Goal: Transaction & Acquisition: Purchase product/service

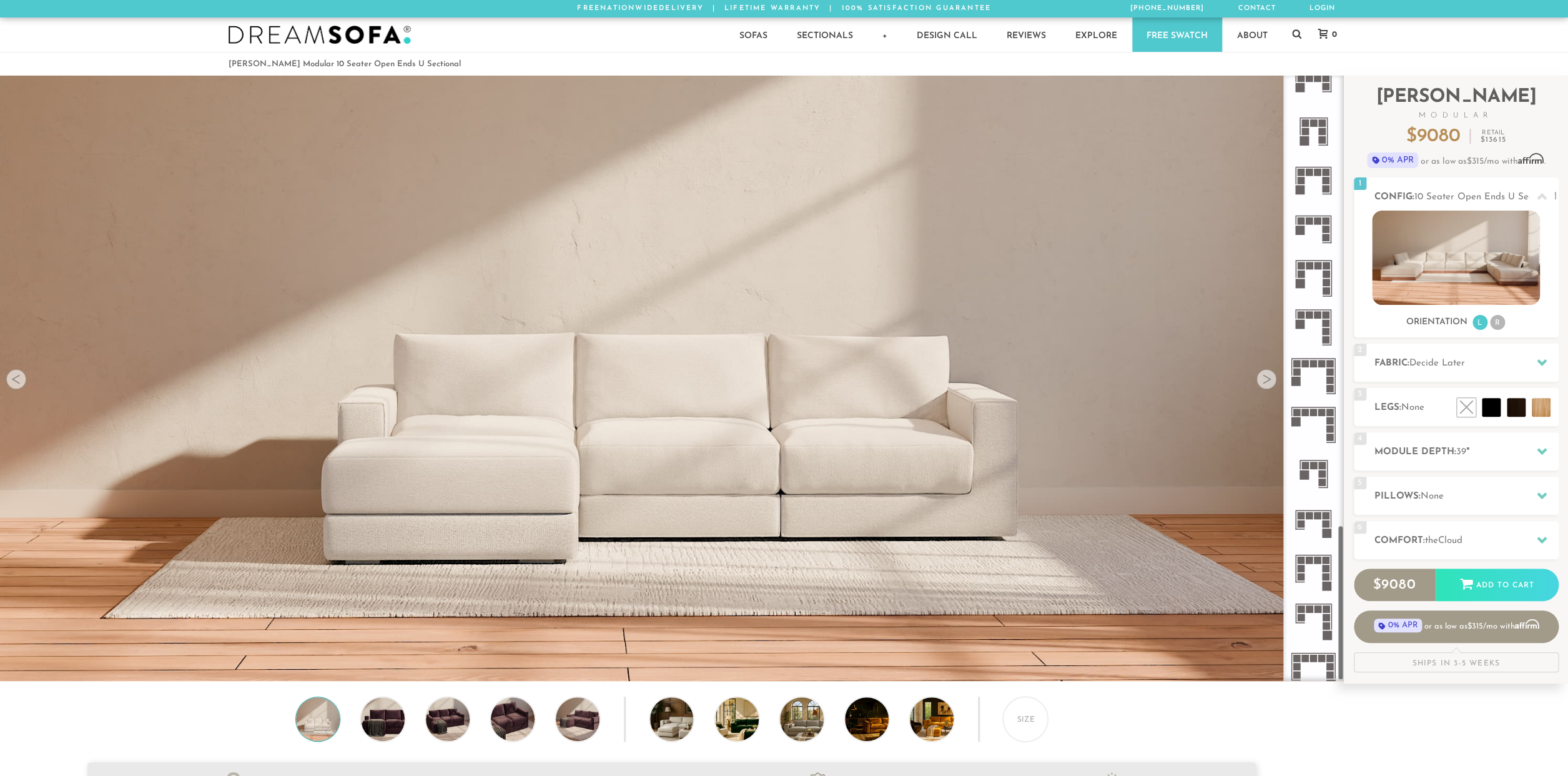
scroll to position [1742, 0]
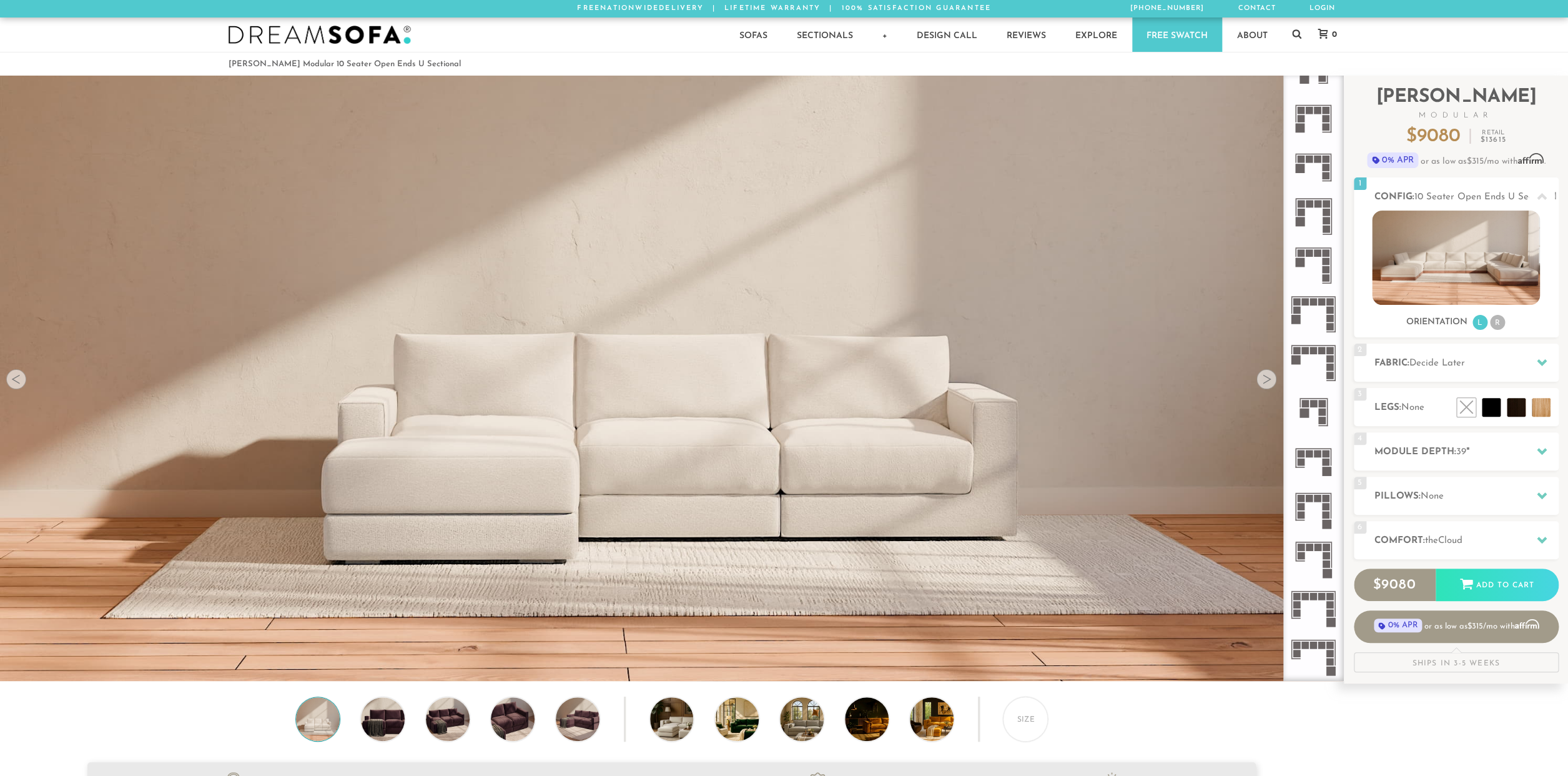
click at [1316, 123] on icon at bounding box center [1313, 119] width 49 height 49
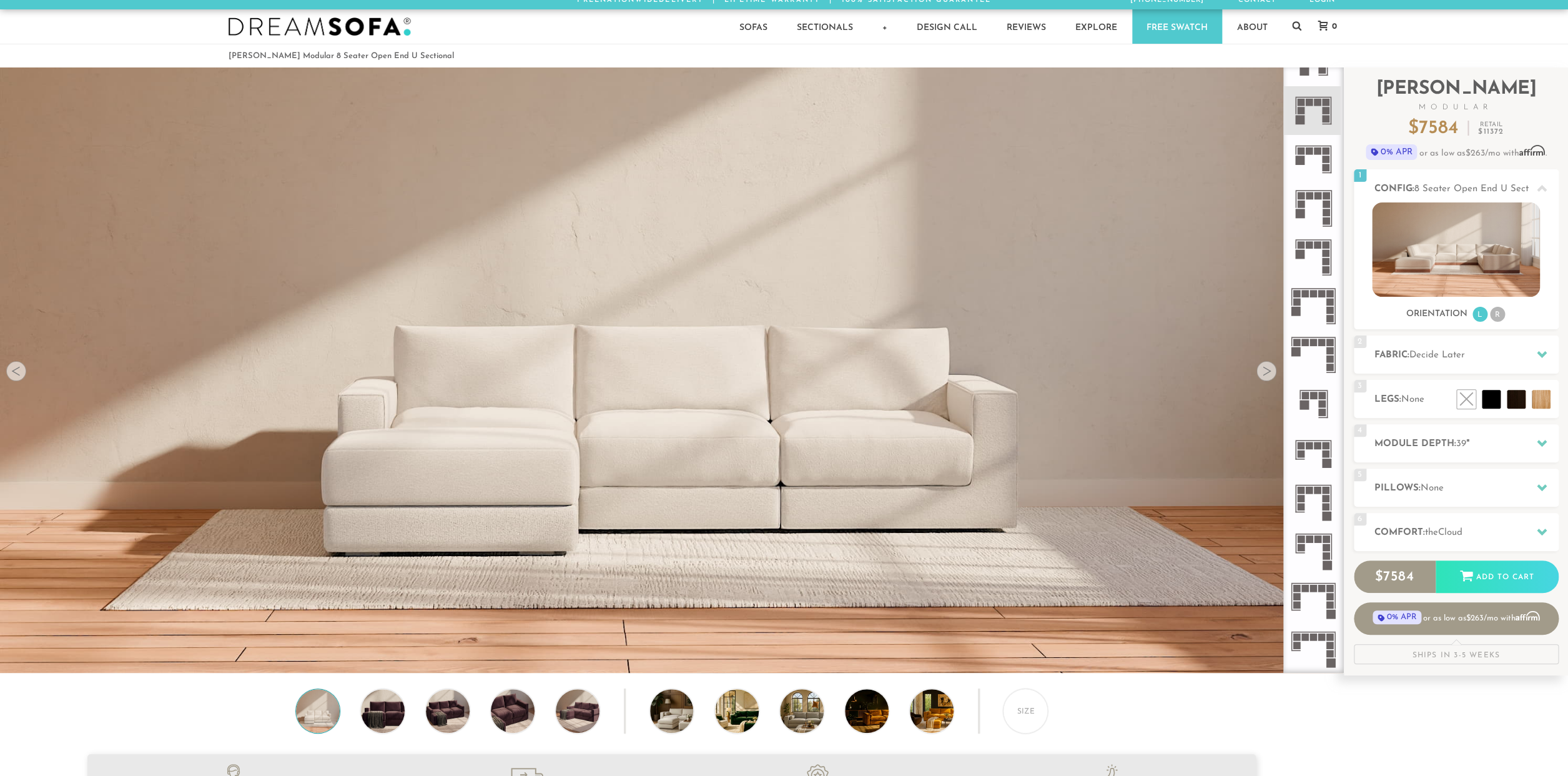
click at [1316, 612] on icon at bounding box center [1313, 599] width 49 height 49
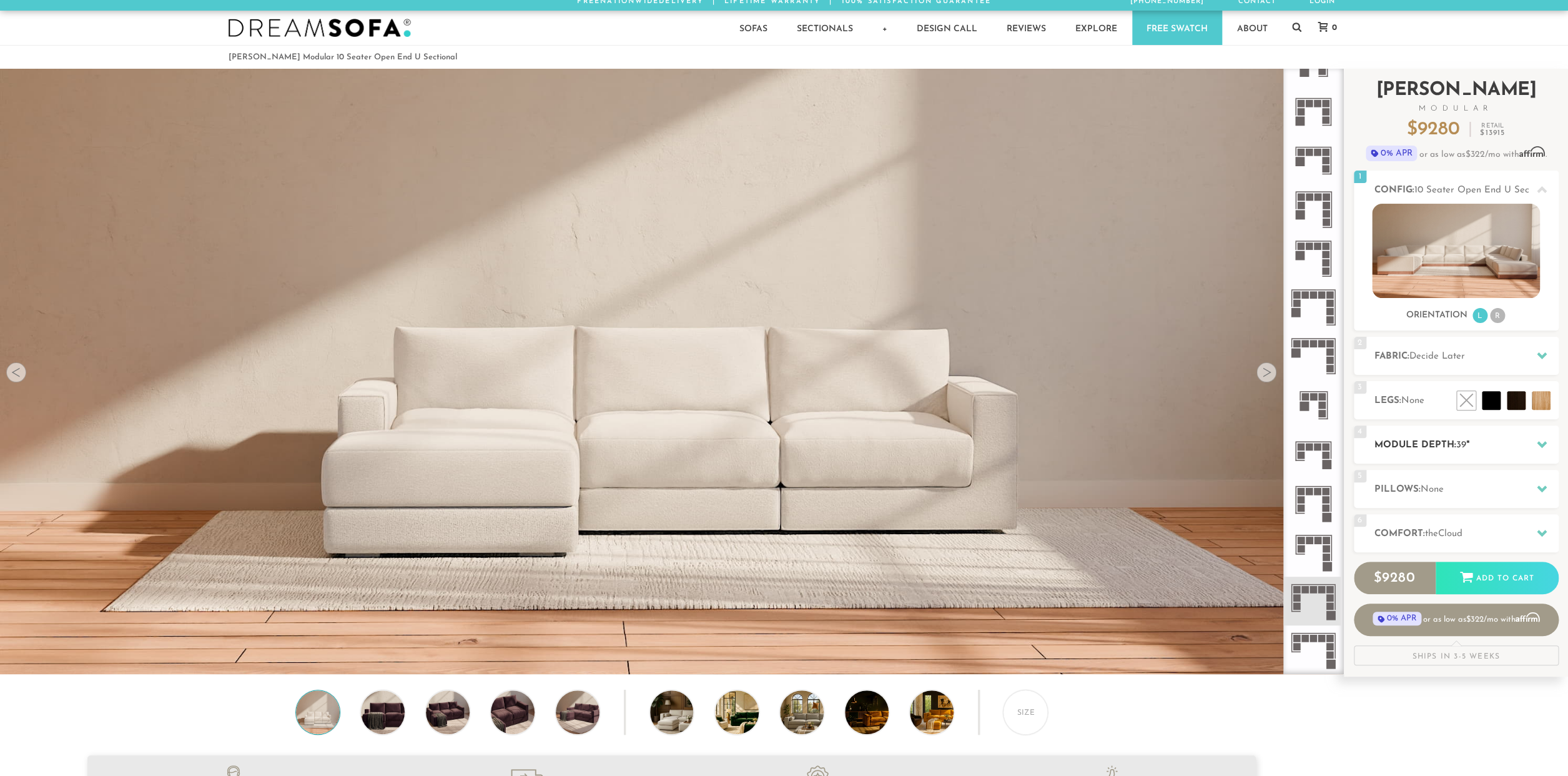
click at [1502, 445] on h2 "Module Depth: 39 "" at bounding box center [1467, 445] width 184 height 14
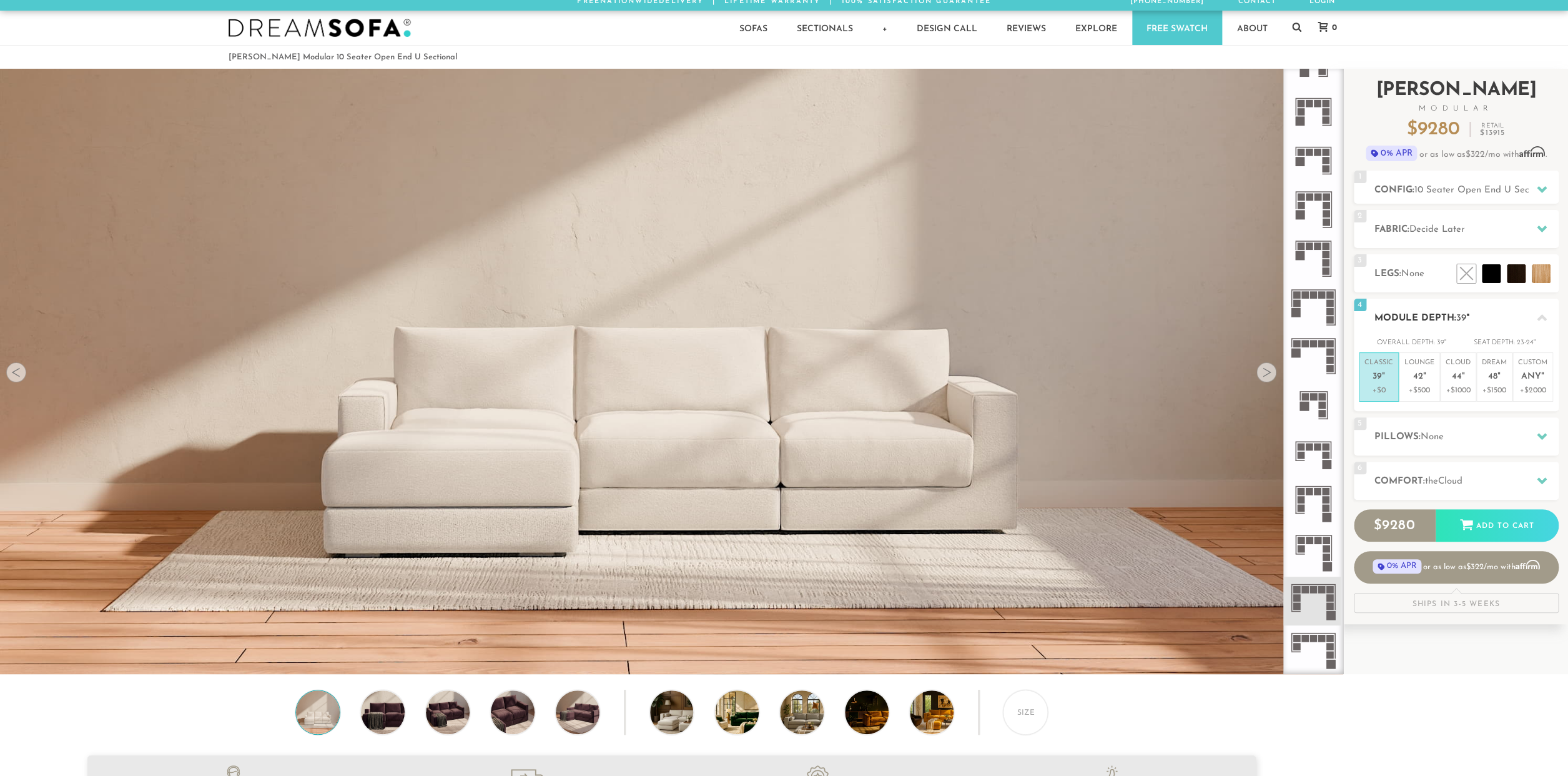
scroll to position [8, 0]
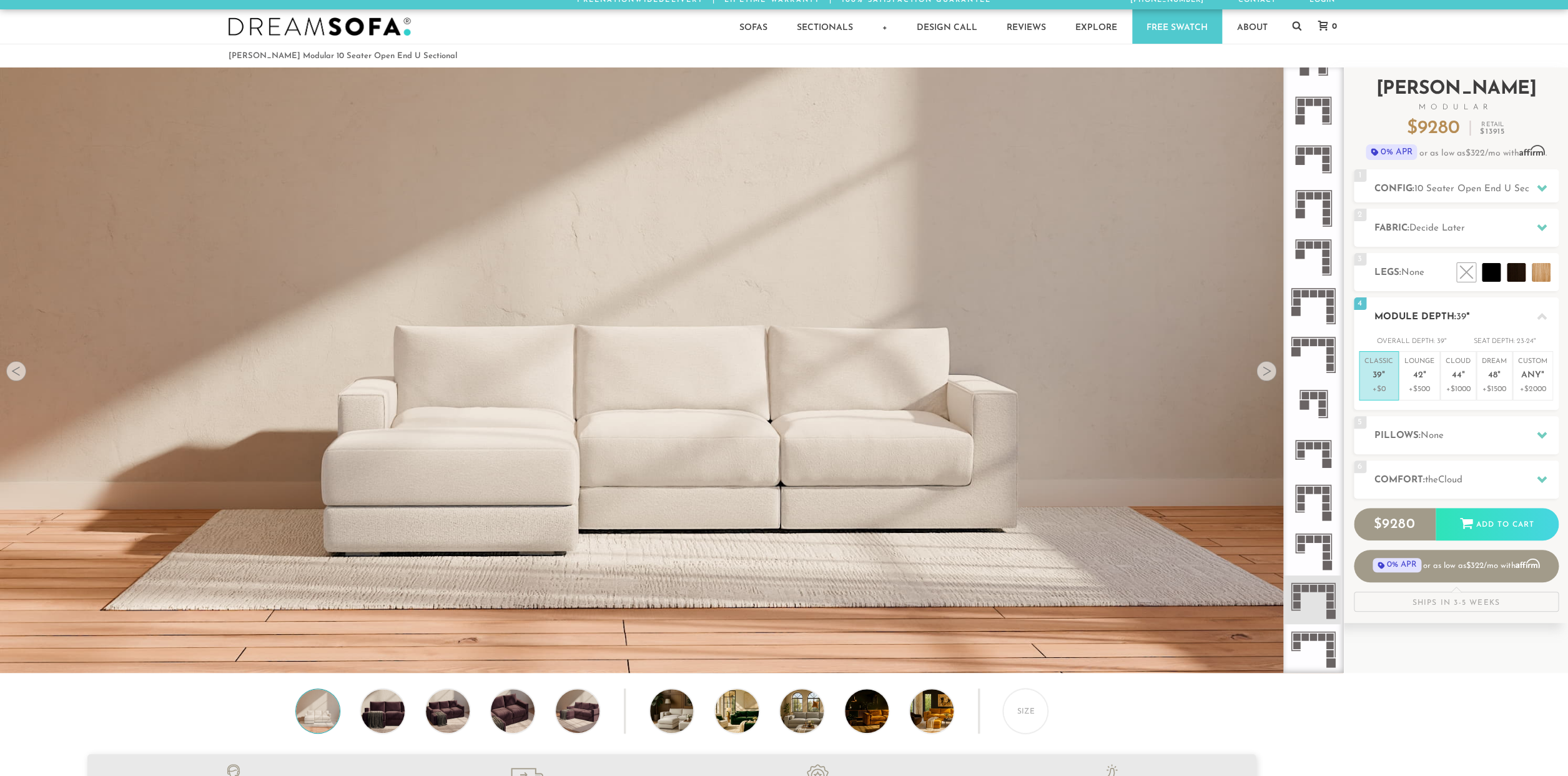
click at [1379, 375] on span "39" at bounding box center [1377, 376] width 9 height 11
click at [1443, 227] on span "Decide Later" at bounding box center [1437, 228] width 56 height 9
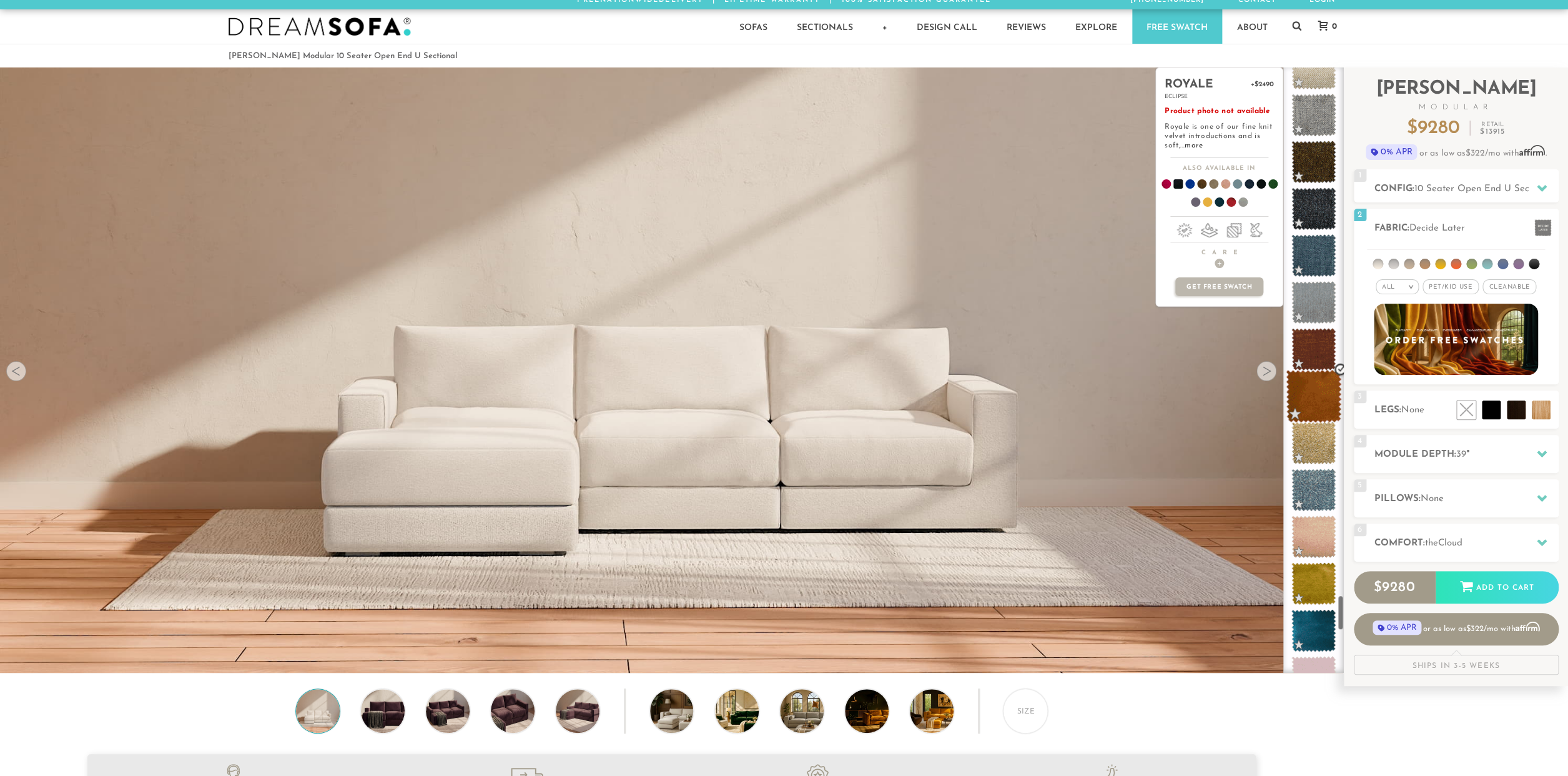
scroll to position [8951, 0]
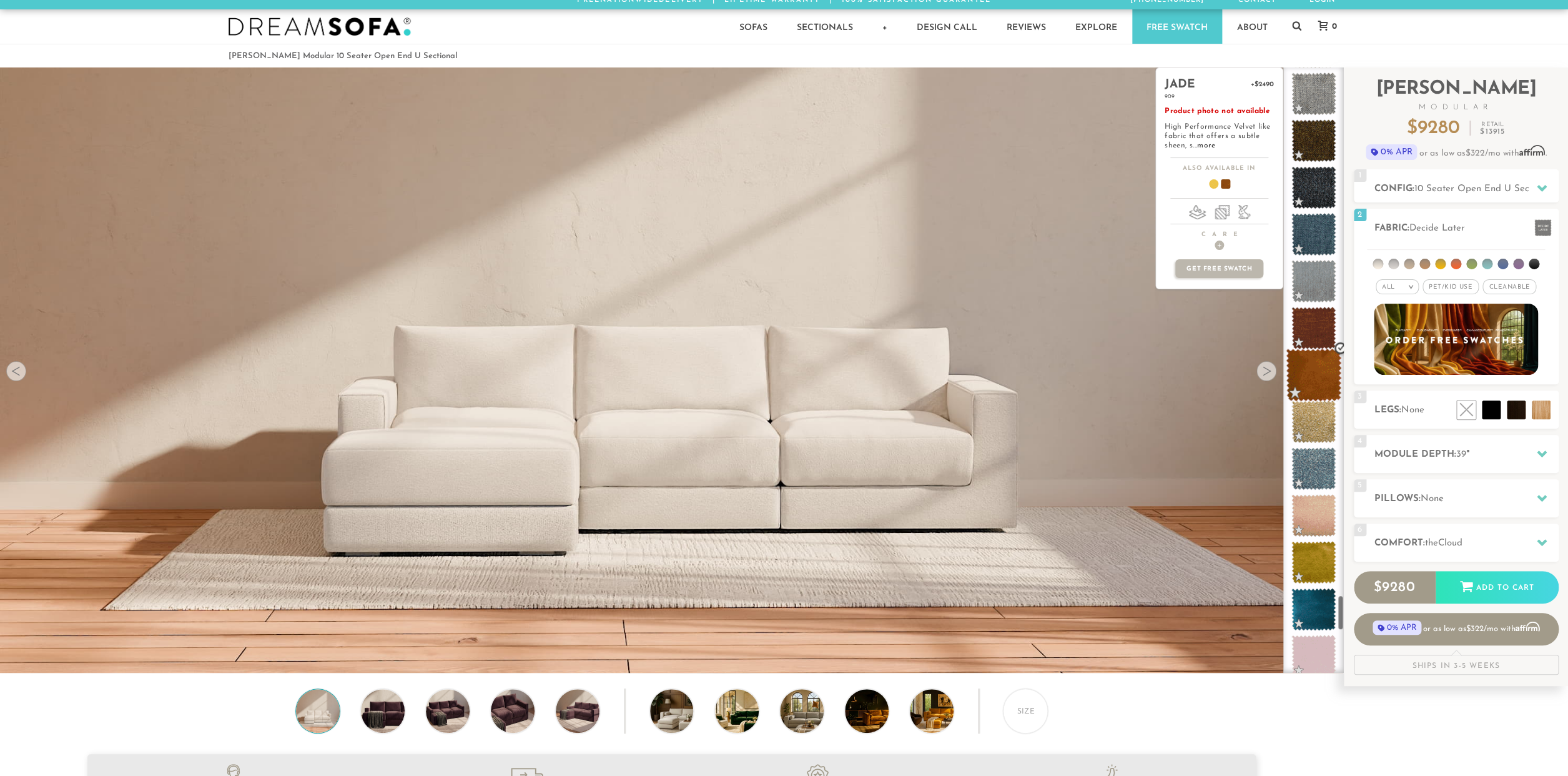
click at [1322, 380] on span at bounding box center [1313, 375] width 56 height 53
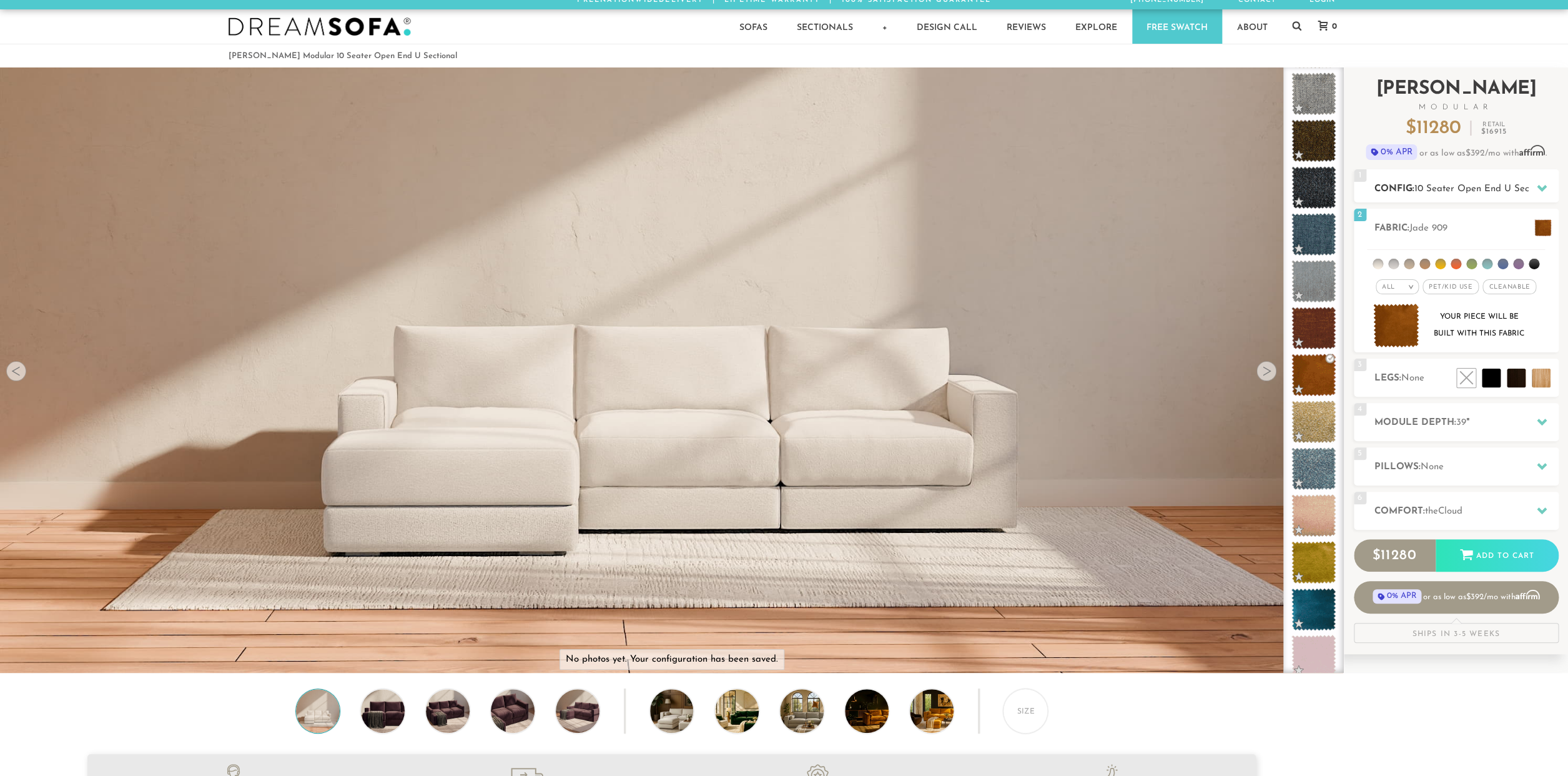
click at [1466, 183] on h2 "Config: 10 Seater Open End U Sectional" at bounding box center [1467, 189] width 184 height 14
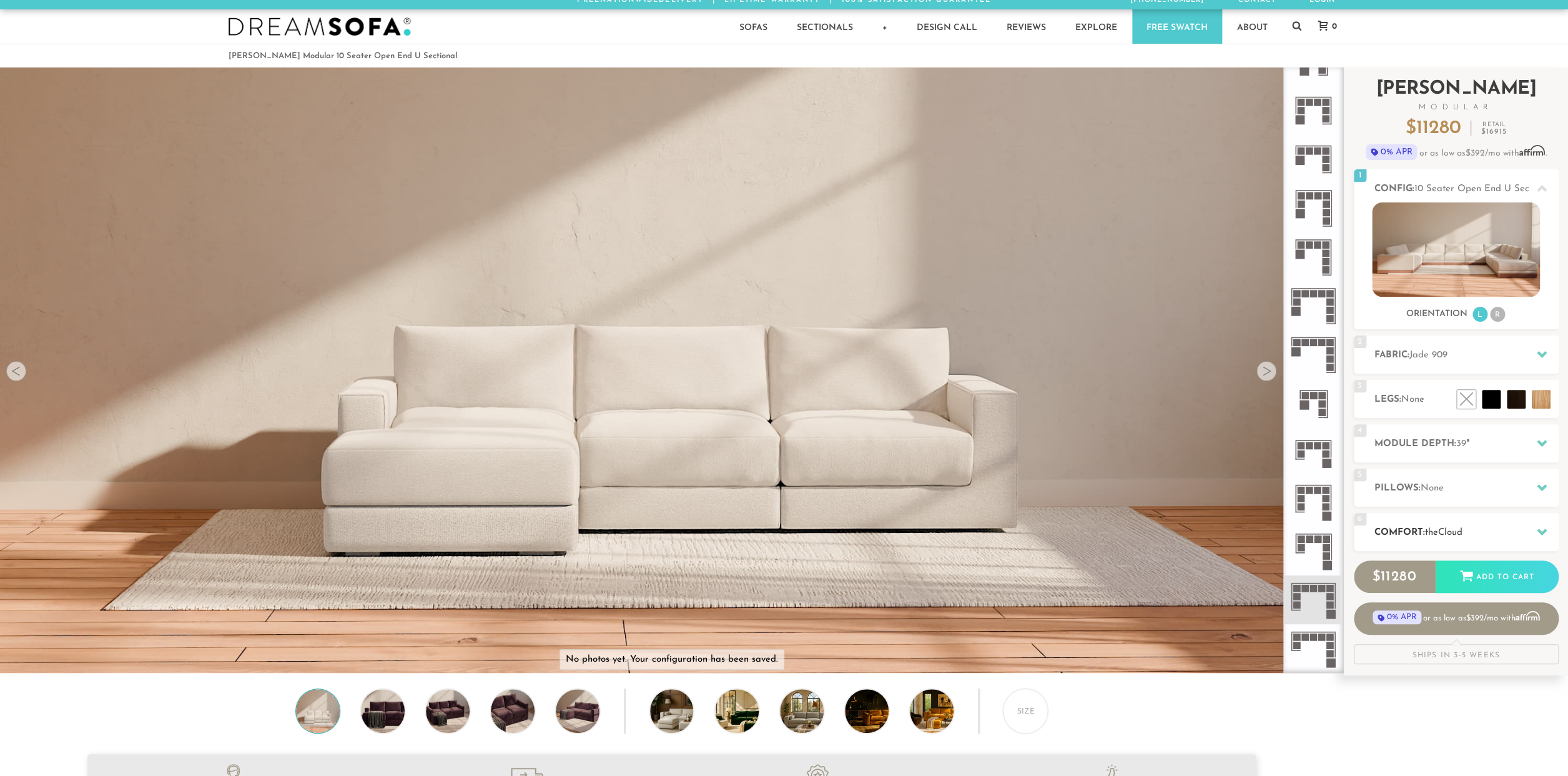
click at [1462, 530] on span "Cloud" at bounding box center [1450, 533] width 24 height 9
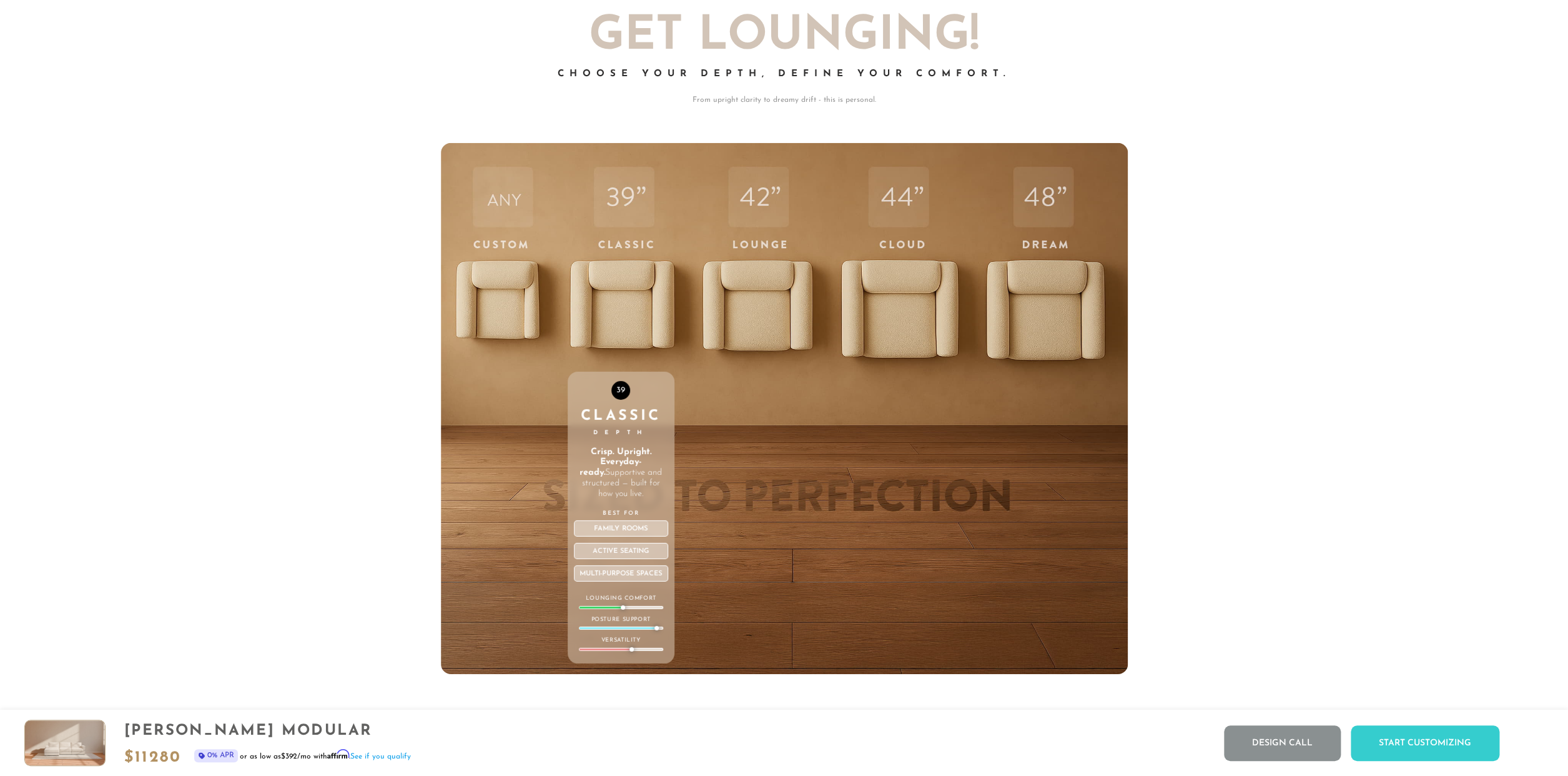
scroll to position [5493, 0]
drag, startPoint x: 626, startPoint y: 627, endPoint x: 611, endPoint y: 627, distance: 15.0
click at [611, 627] on div at bounding box center [617, 628] width 75 height 2
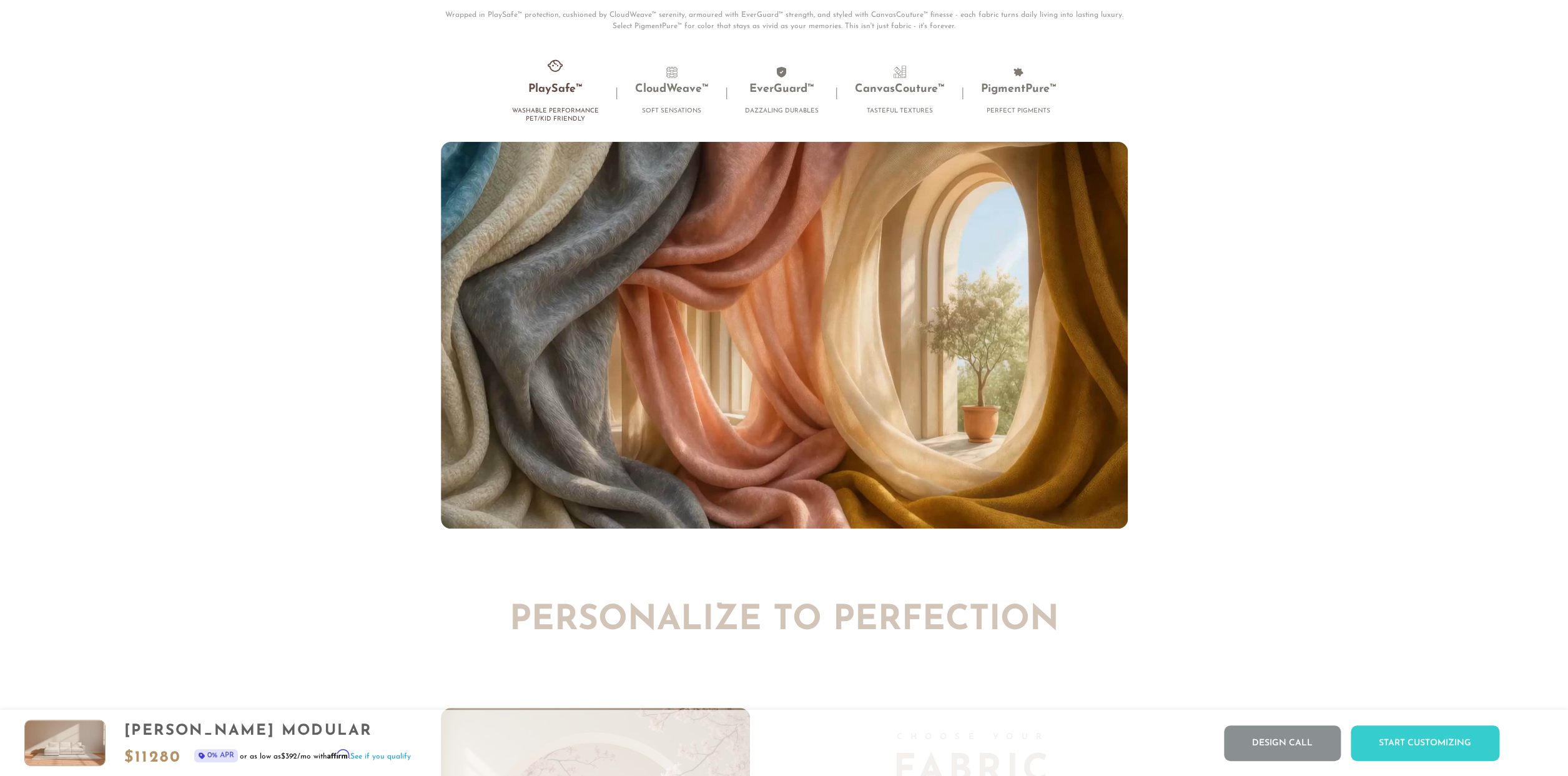
scroll to position [1, 1]
